Goal: Task Accomplishment & Management: Manage account settings

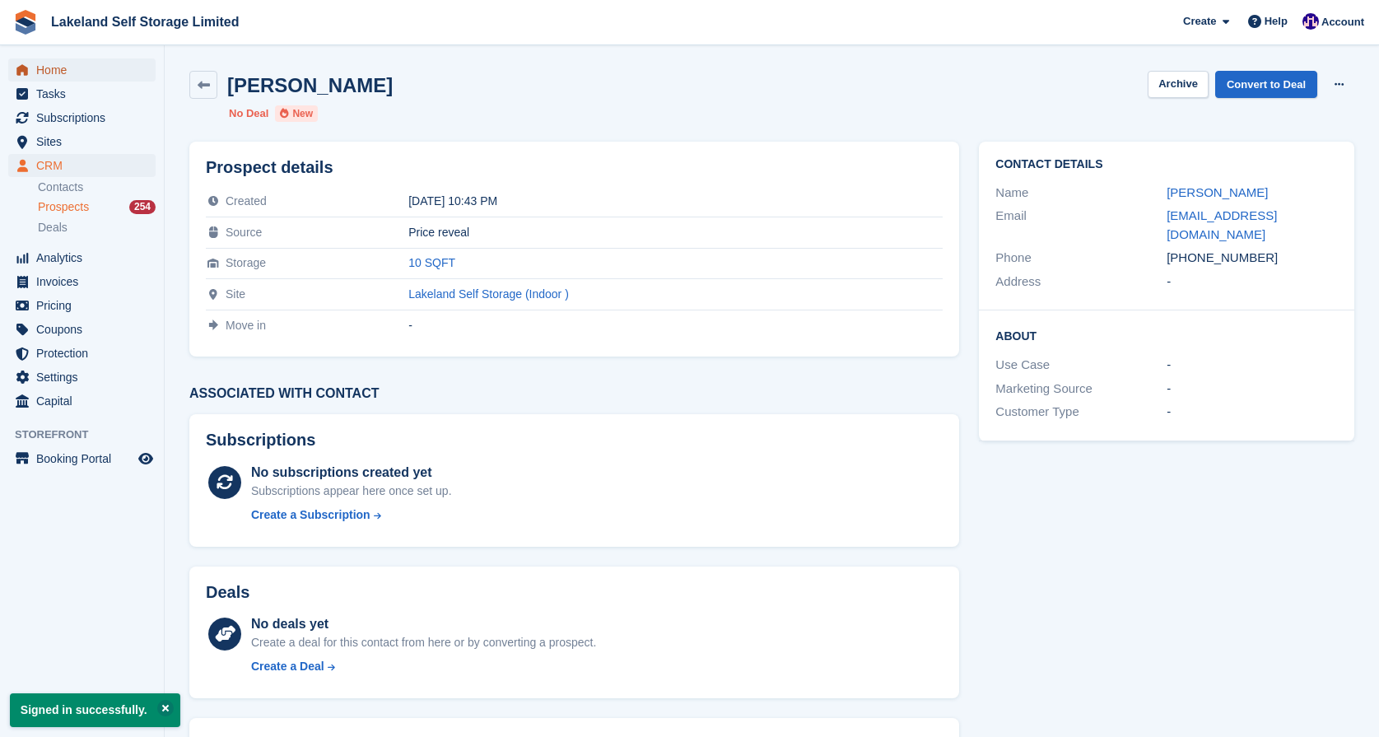
click at [60, 77] on span "Home" at bounding box center [85, 69] width 99 height 23
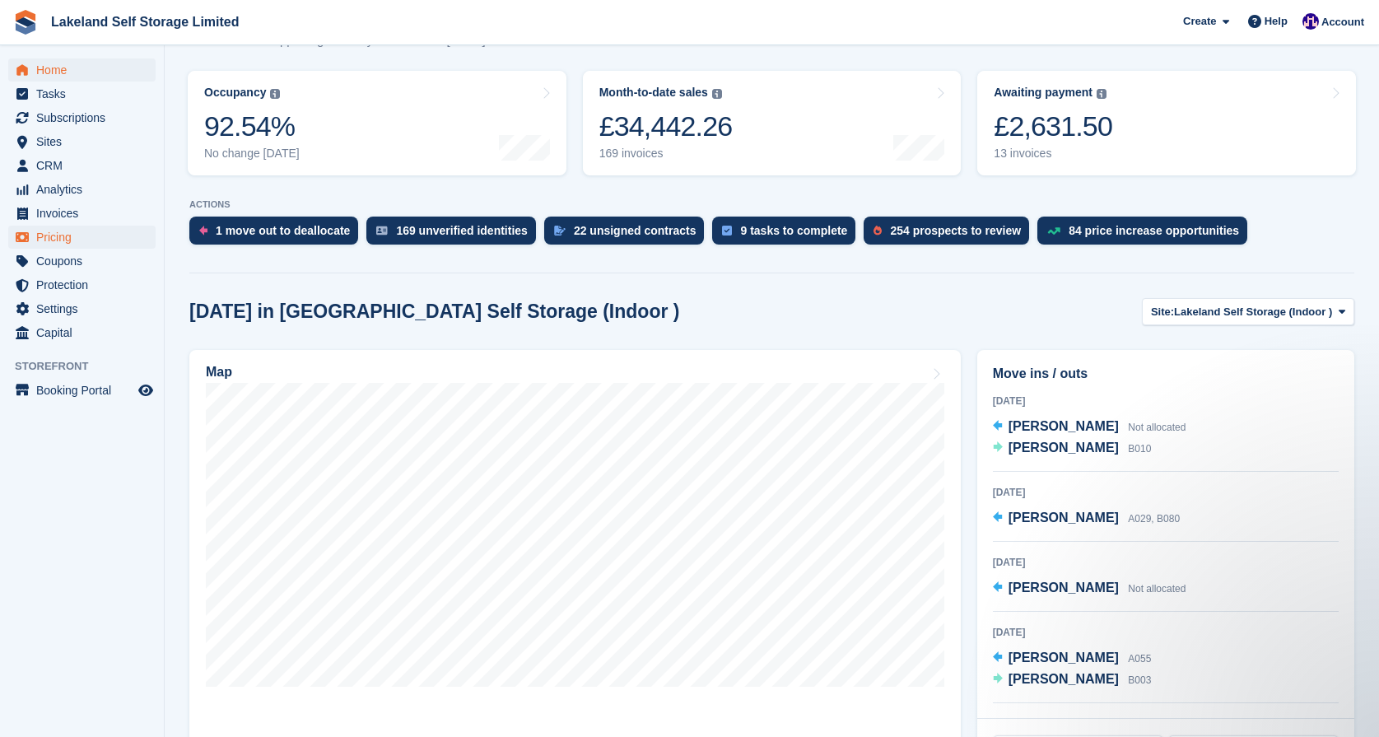
scroll to position [193, 0]
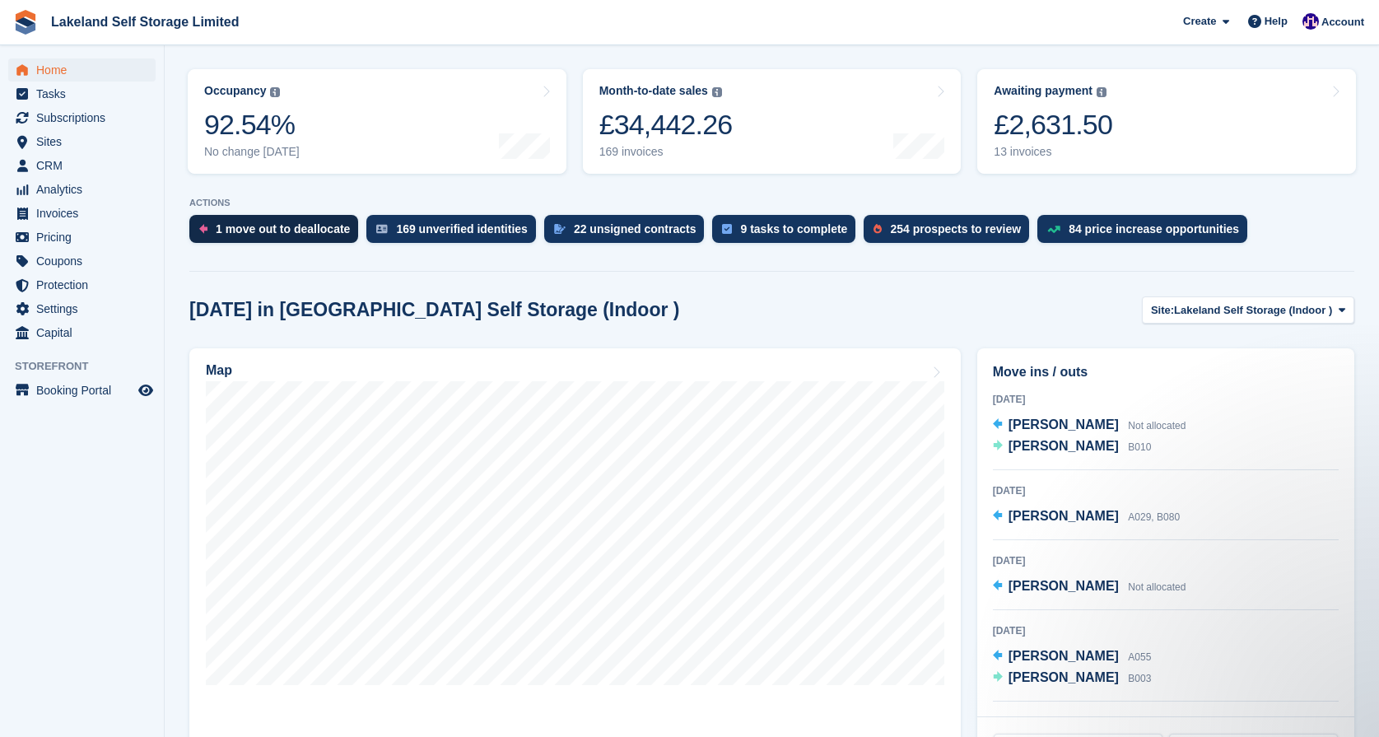
click at [252, 230] on div "1 move out to deallocate" at bounding box center [283, 228] width 134 height 13
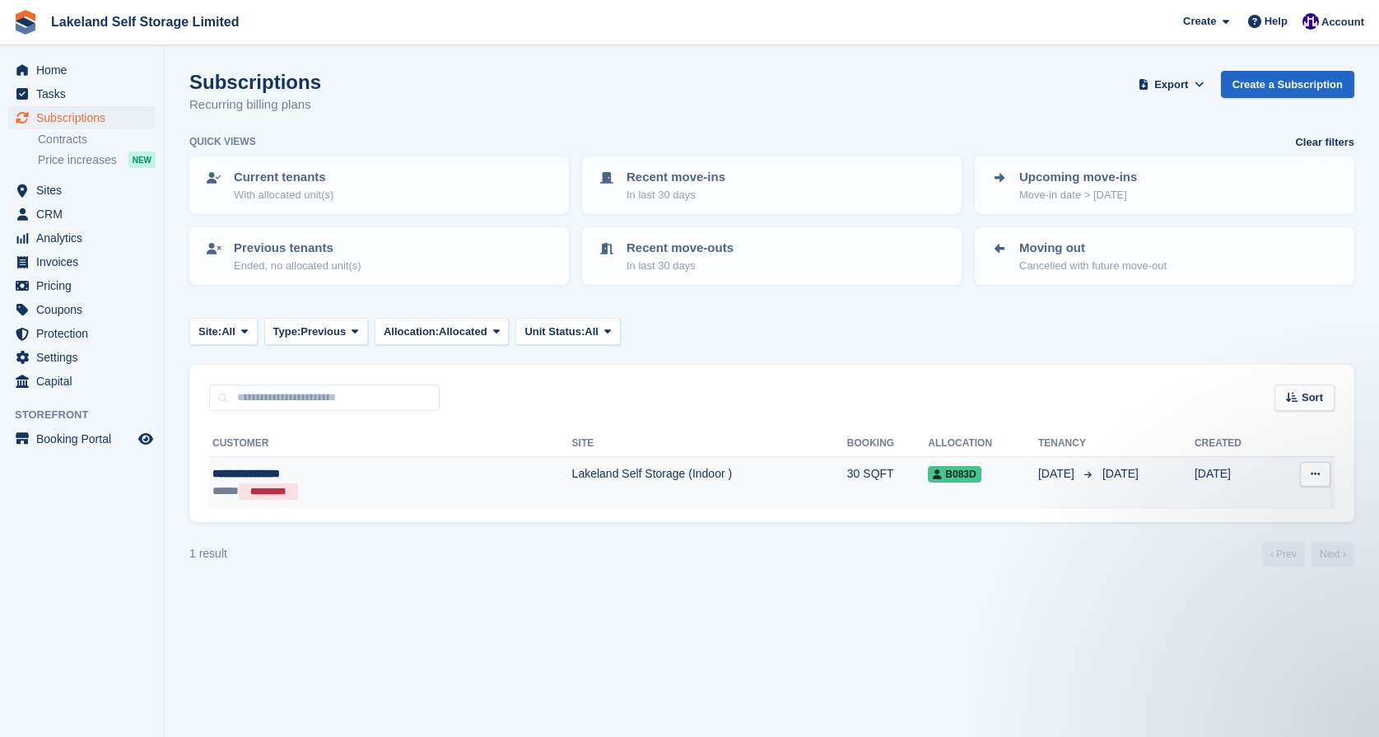
click at [572, 470] on td "Lakeland Self Storage (Indoor )" at bounding box center [709, 483] width 275 height 52
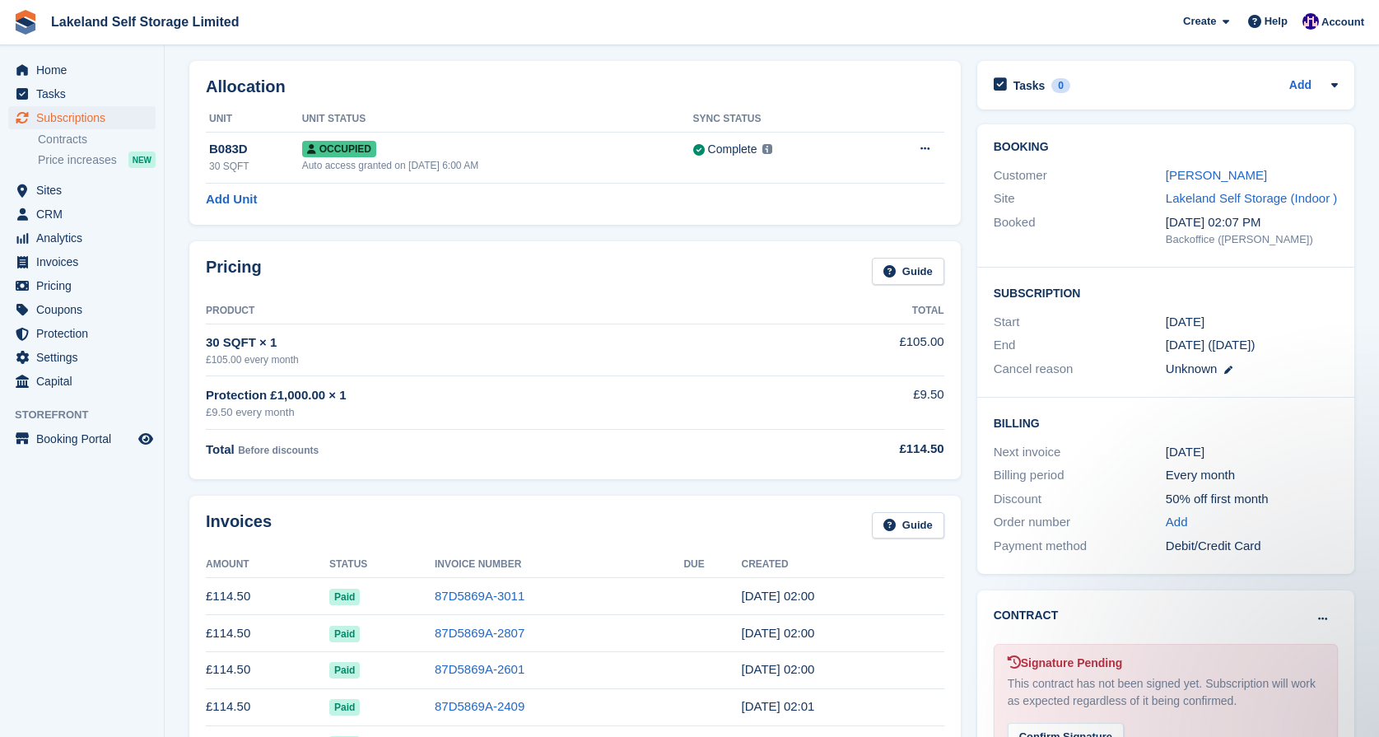
scroll to position [57, 0]
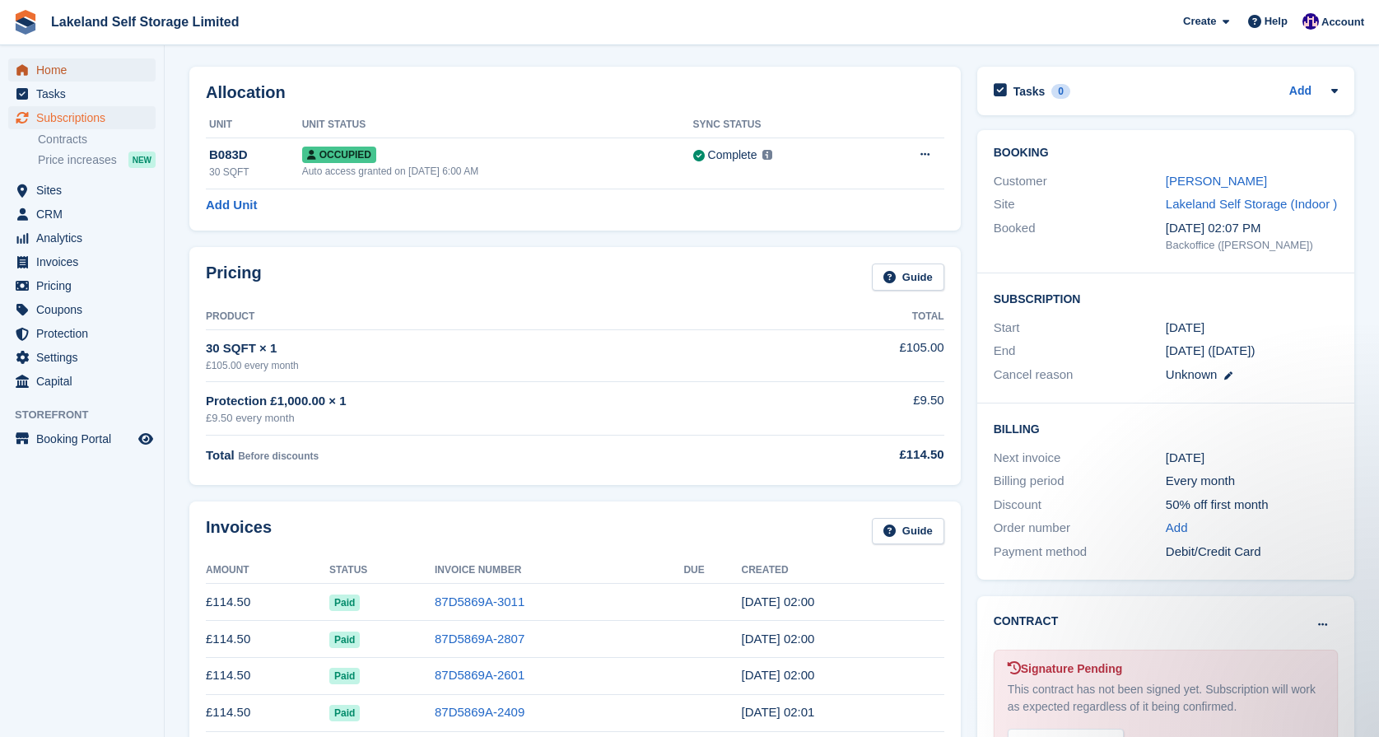
click at [105, 71] on span "Home" at bounding box center [85, 69] width 99 height 23
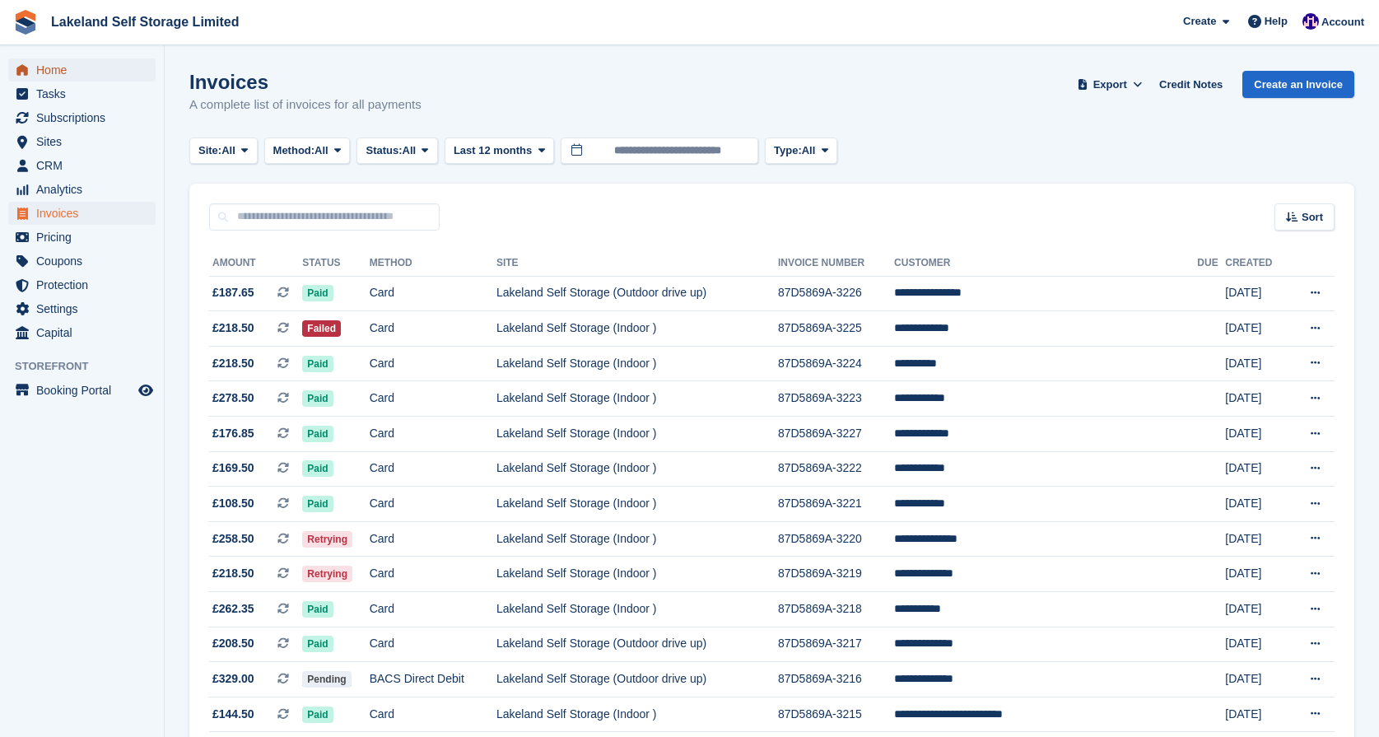
click at [55, 66] on span "Home" at bounding box center [85, 69] width 99 height 23
